Goal: Check status

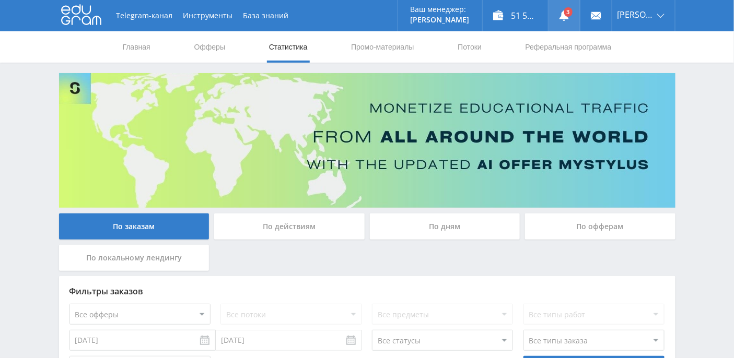
click at [577, 16] on link at bounding box center [564, 15] width 31 height 31
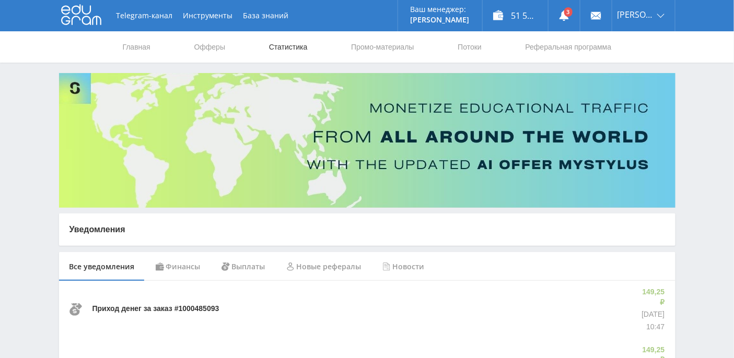
click at [302, 50] on link "Статистика" at bounding box center [288, 46] width 41 height 31
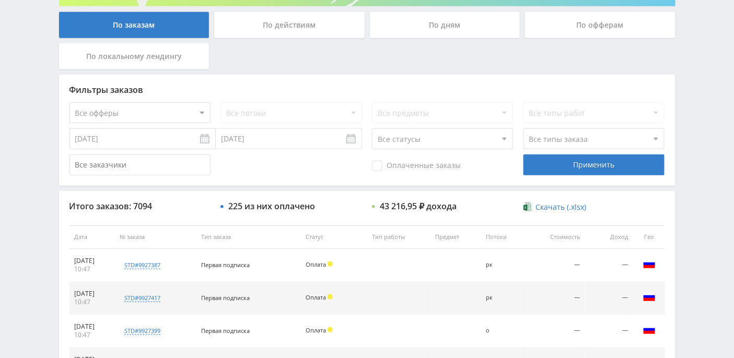
scroll to position [62, 0]
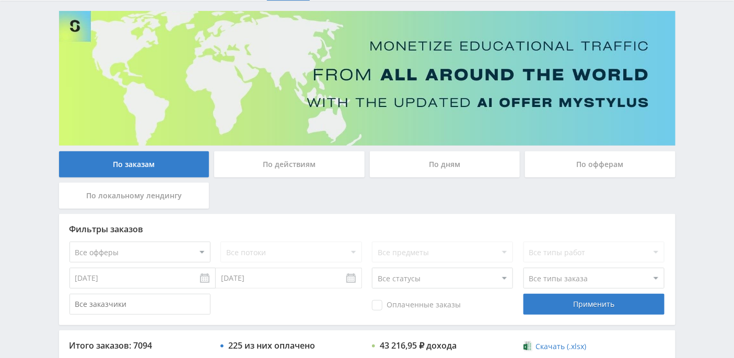
click at [442, 153] on div "По дням" at bounding box center [445, 165] width 150 height 26
click at [0, 0] on input "По дням" at bounding box center [0, 0] width 0 height 0
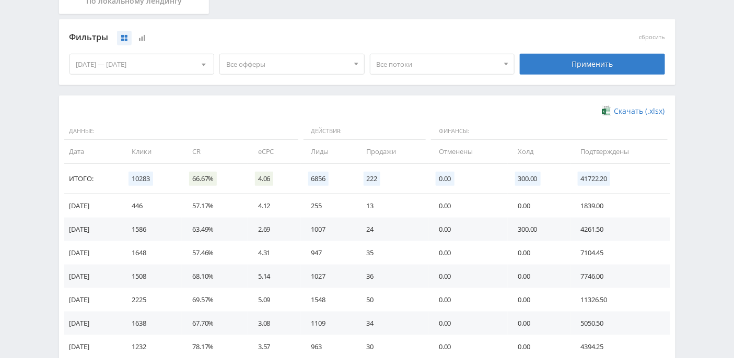
scroll to position [258, 0]
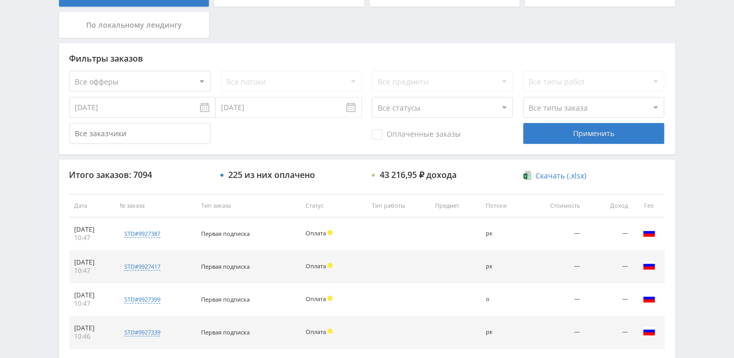
scroll to position [487, 0]
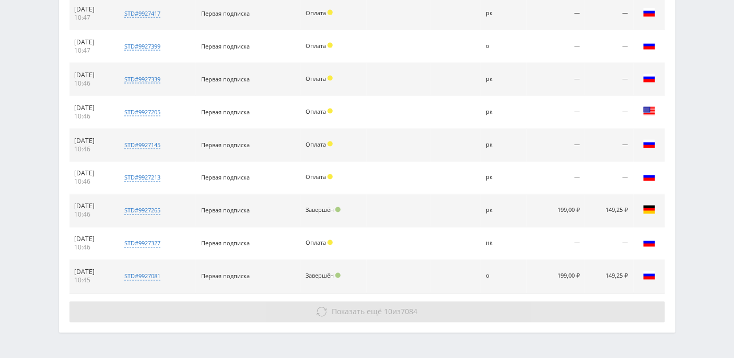
click at [350, 309] on span "Показать ещё" at bounding box center [357, 312] width 50 height 10
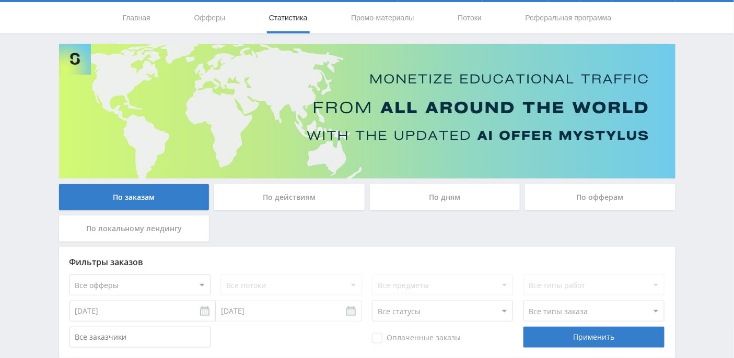
scroll to position [0, 0]
